Goal: Information Seeking & Learning: Check status

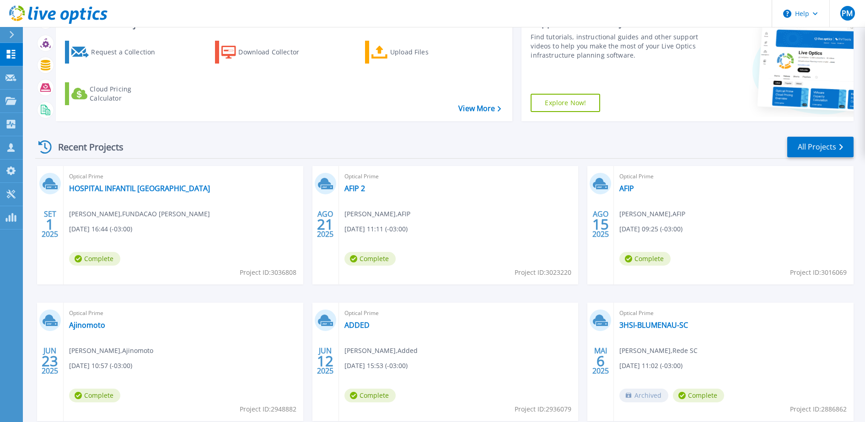
scroll to position [9, 0]
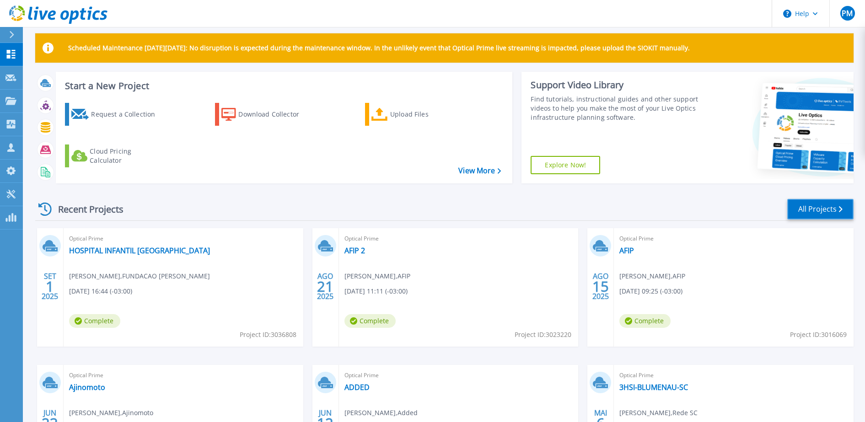
click at [581, 212] on link "All Projects" at bounding box center [821, 209] width 66 height 21
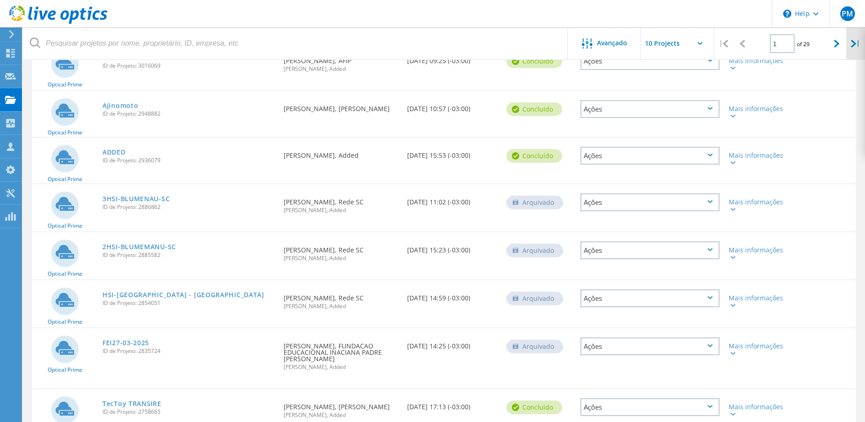
scroll to position [229, 0]
click at [843, 49] on div at bounding box center [837, 43] width 19 height 32
type input "2"
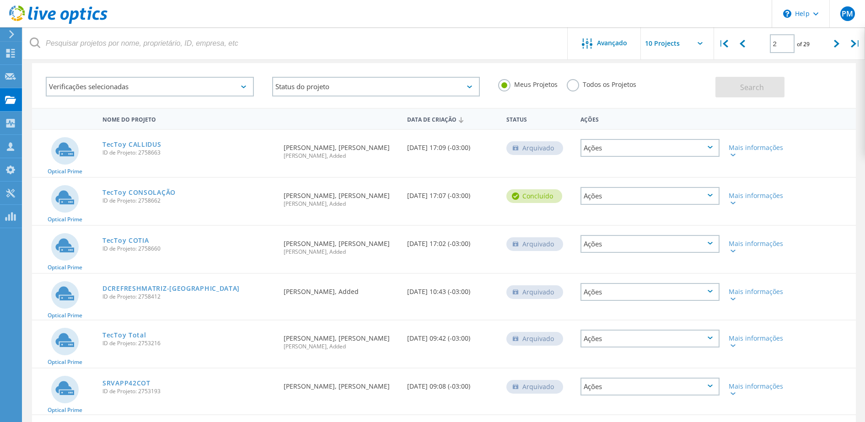
scroll to position [57, 0]
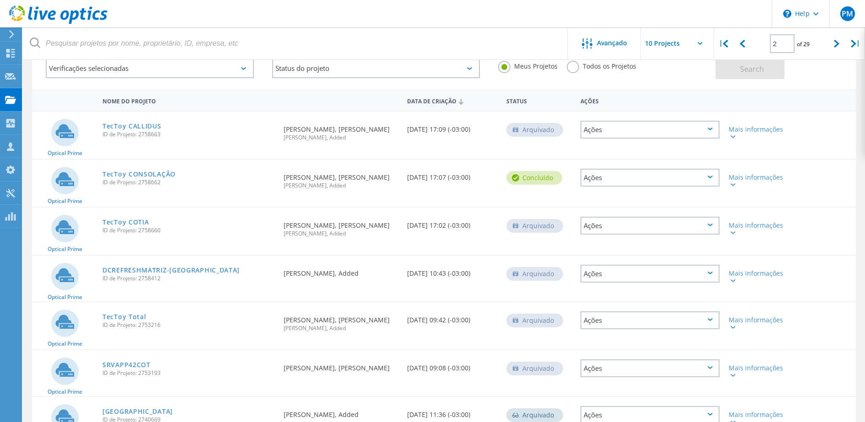
click at [158, 328] on span "ID de Projeto: 2753216" at bounding box center [189, 325] width 172 height 5
drag, startPoint x: 138, startPoint y: 325, endPoint x: 162, endPoint y: 326, distance: 23.8
click at [162, 326] on span "ID de Projeto: 2753216" at bounding box center [189, 325] width 172 height 5
drag, startPoint x: 162, startPoint y: 326, endPoint x: 155, endPoint y: 324, distance: 7.2
copy span "2753216"
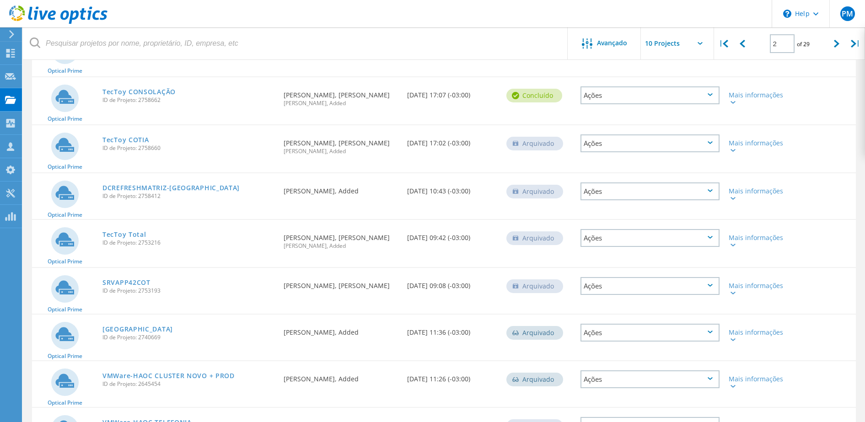
scroll to position [172, 0]
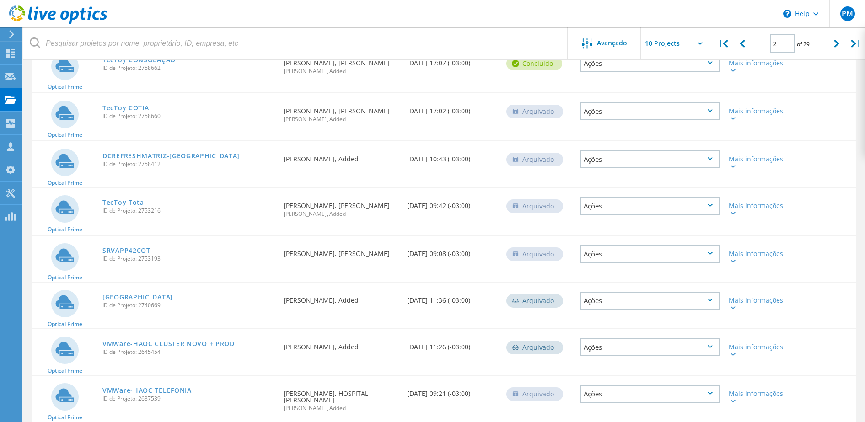
click at [440, 211] on div "Data de Criação 01/09/2025, 09:42 (-03:00)" at bounding box center [452, 203] width 99 height 30
click at [163, 212] on span "ID de Projeto: 2753216" at bounding box center [189, 210] width 172 height 5
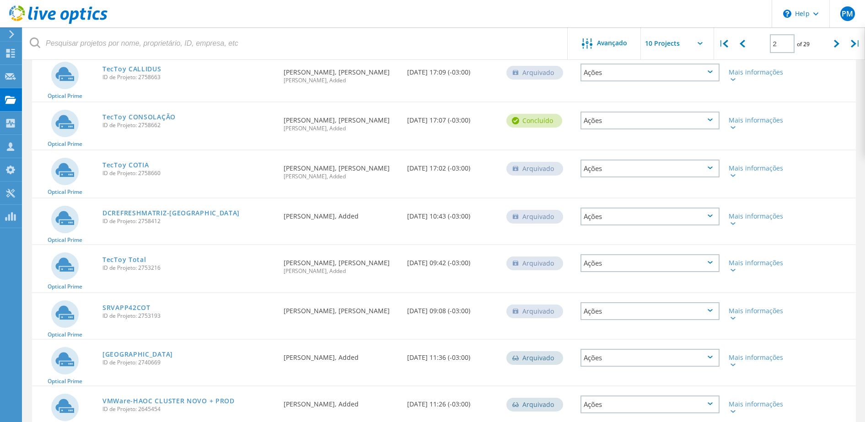
drag, startPoint x: 162, startPoint y: 268, endPoint x: 138, endPoint y: 268, distance: 24.7
click at [138, 268] on span "ID de Projeto: 2753216" at bounding box center [189, 267] width 172 height 5
drag, startPoint x: 138, startPoint y: 268, endPoint x: 176, endPoint y: 265, distance: 38.1
click at [176, 265] on div "TecToy Total ID de Projeto: 2753216" at bounding box center [188, 262] width 181 height 35
click at [169, 268] on span "ID de Projeto: 2753216" at bounding box center [189, 267] width 172 height 5
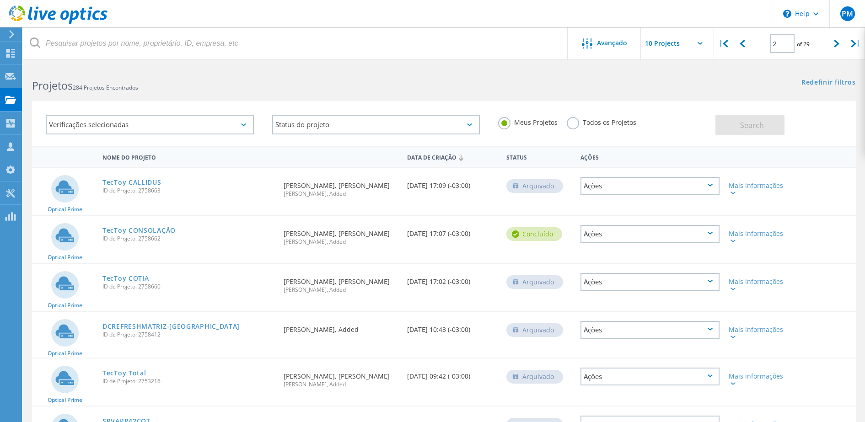
scroll to position [0, 0]
click at [151, 184] on link "TecToy CALLIDUS" at bounding box center [132, 183] width 59 height 6
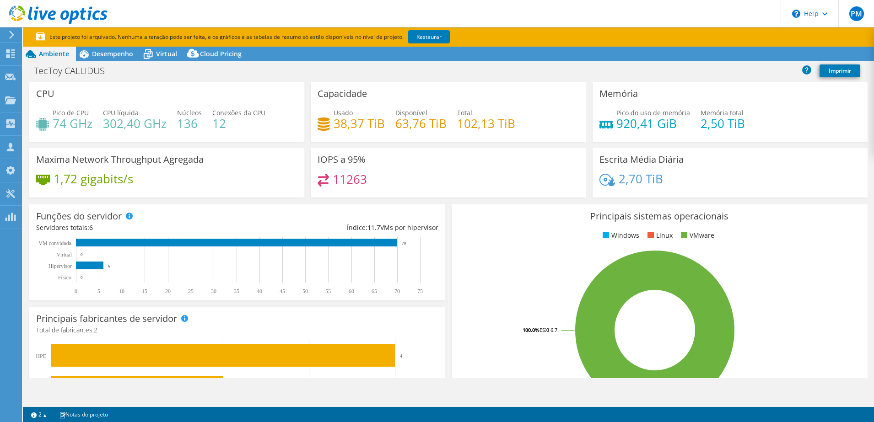
select select "USD"
click at [122, 55] on span "Desempenho" at bounding box center [112, 53] width 41 height 9
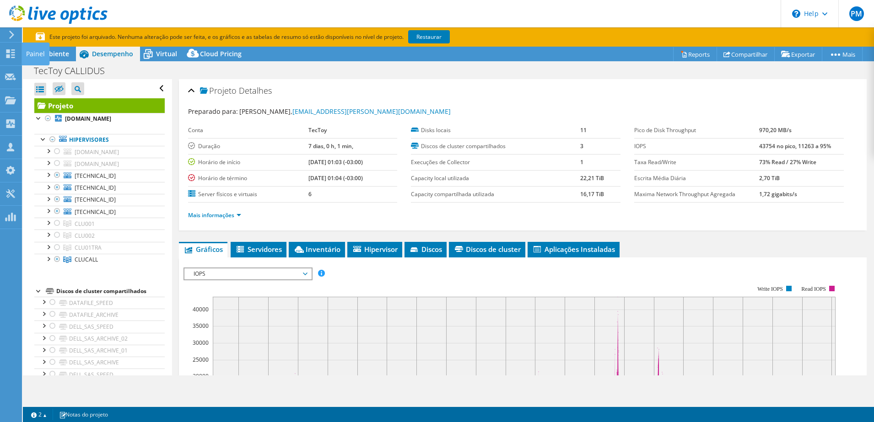
drag, startPoint x: 12, startPoint y: 53, endPoint x: 34, endPoint y: 68, distance: 26.7
click at [12, 53] on icon at bounding box center [10, 53] width 11 height 9
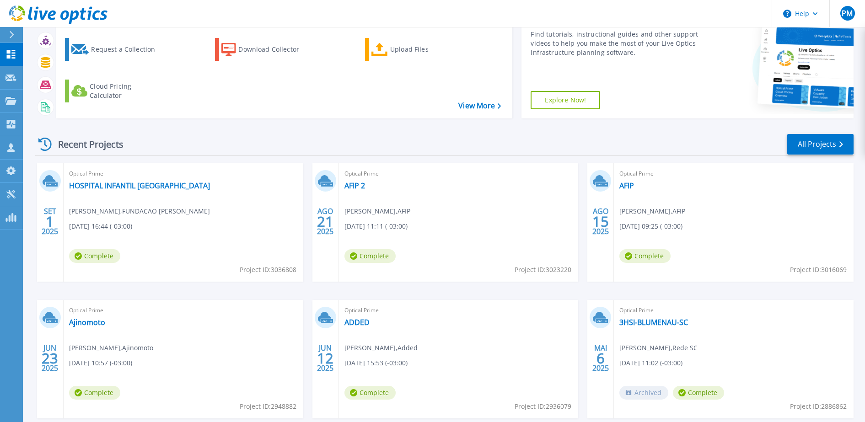
scroll to position [9, 0]
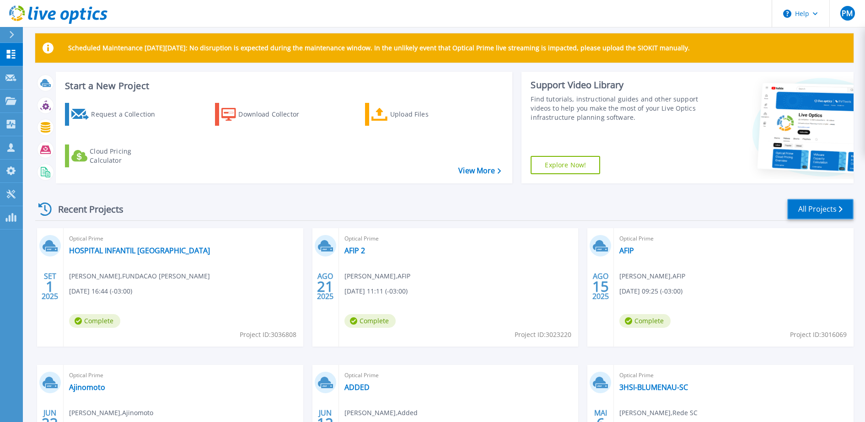
click at [809, 215] on link "All Projects" at bounding box center [821, 209] width 66 height 21
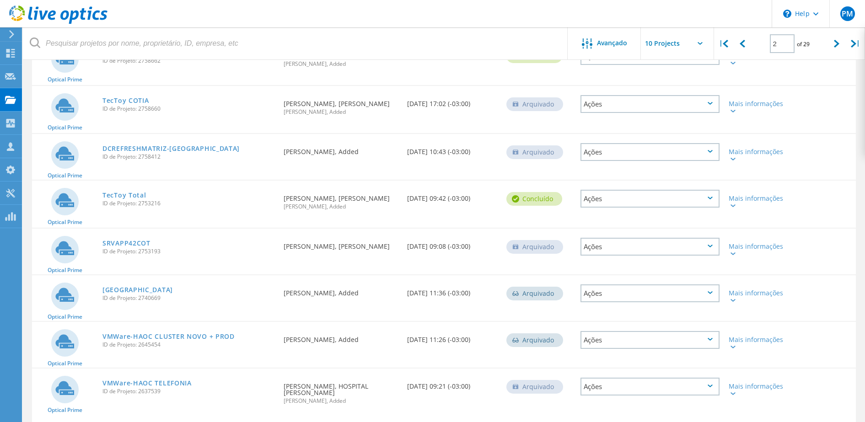
scroll to position [41, 0]
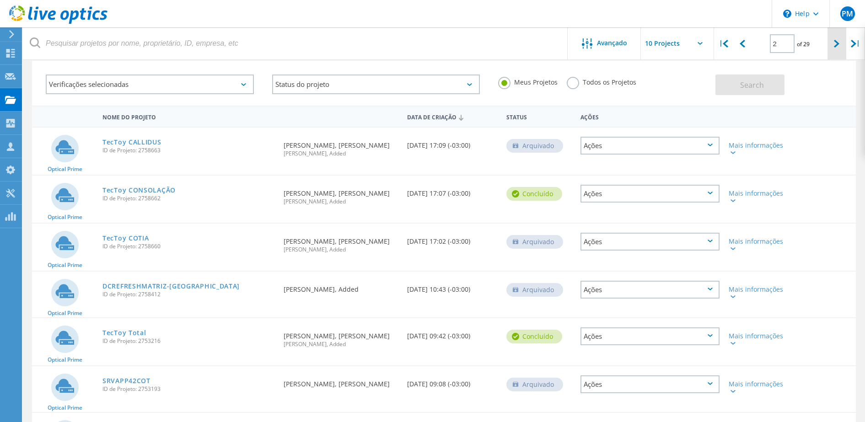
click at [835, 45] on icon at bounding box center [836, 44] width 5 height 8
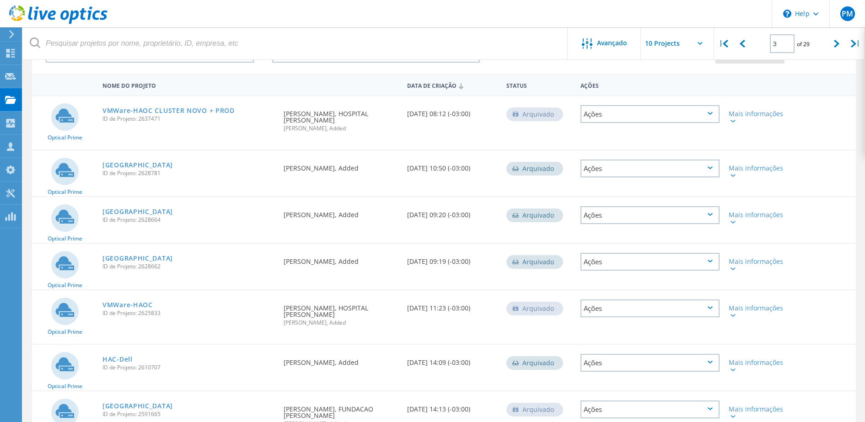
scroll to position [53, 0]
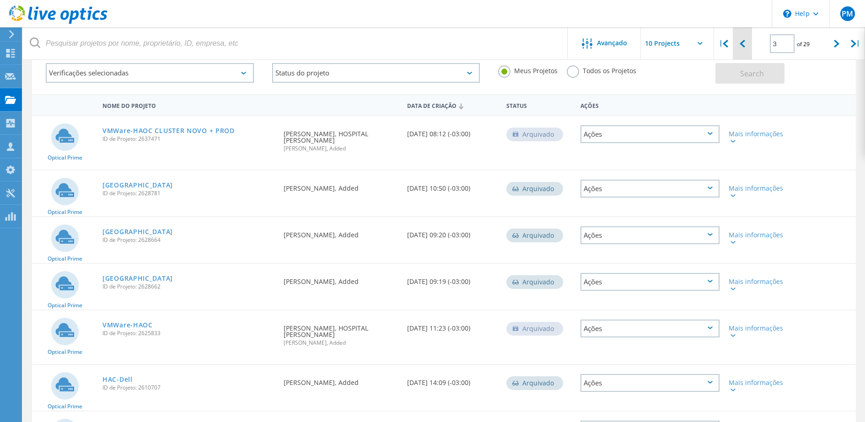
click at [742, 44] on icon at bounding box center [742, 44] width 5 height 8
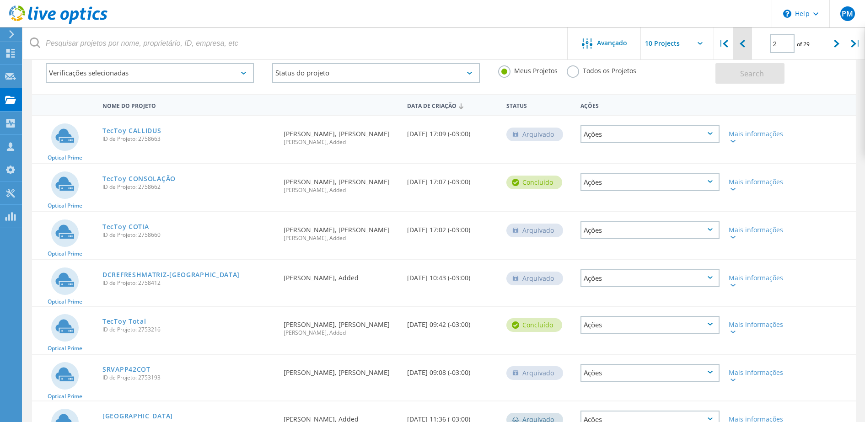
click at [742, 44] on icon at bounding box center [742, 44] width 5 height 8
type input "1"
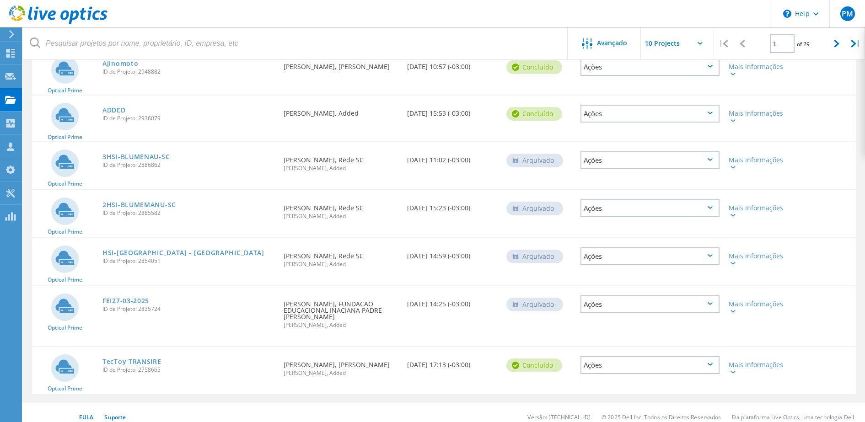
scroll to position [279, 0]
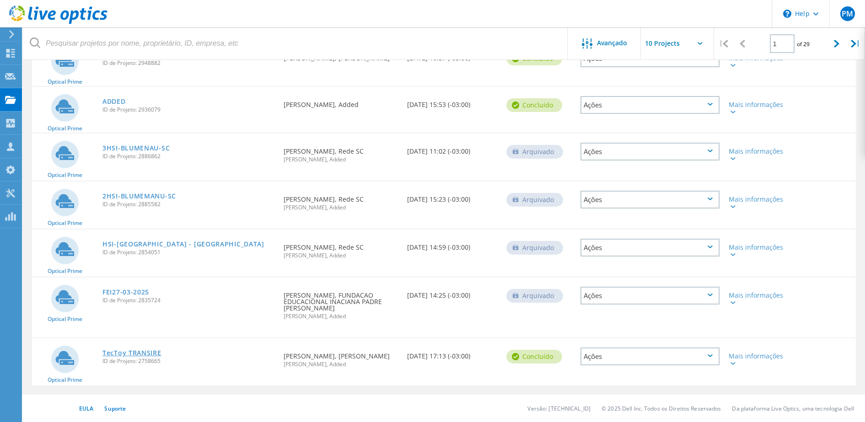
click at [143, 350] on link "TecToy TRANSIRE" at bounding box center [132, 353] width 59 height 6
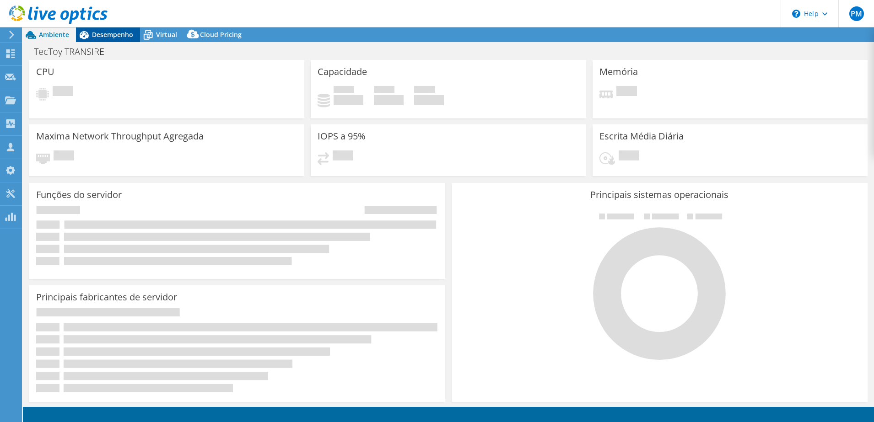
select select "USD"
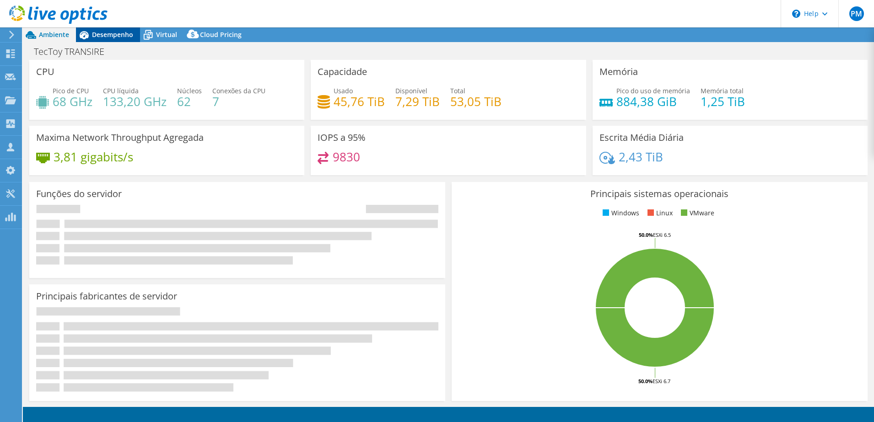
click at [122, 34] on span "Desempenho" at bounding box center [112, 34] width 41 height 9
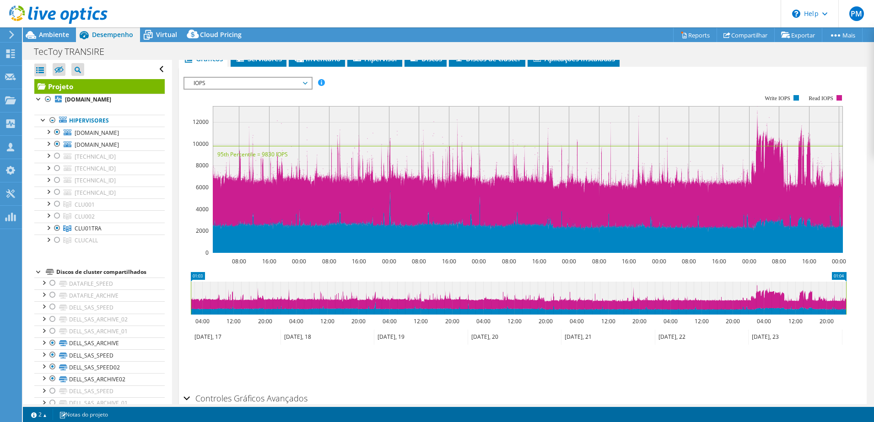
scroll to position [220, 0]
